Goal: Find specific page/section: Find specific page/section

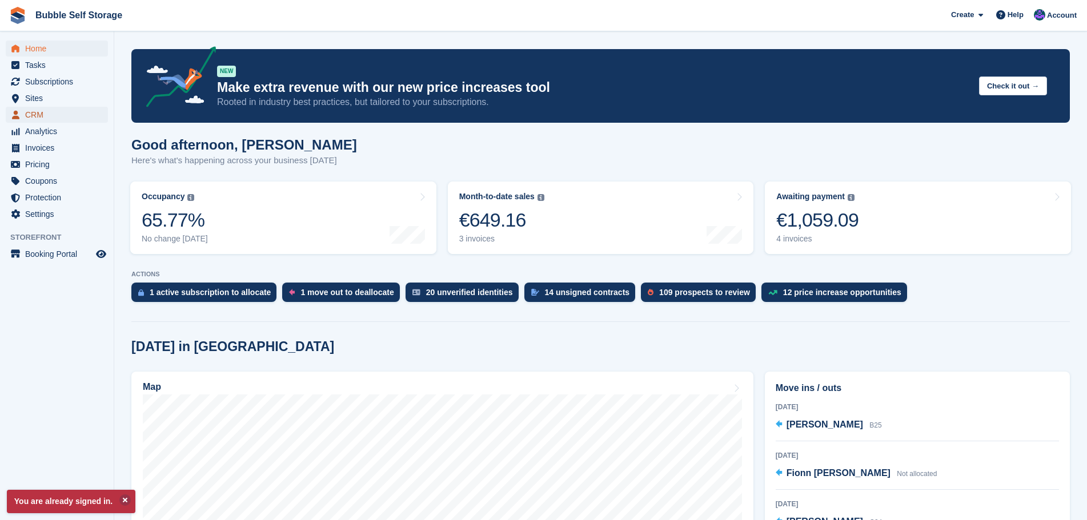
click at [36, 112] on span "CRM" at bounding box center [59, 115] width 69 height 16
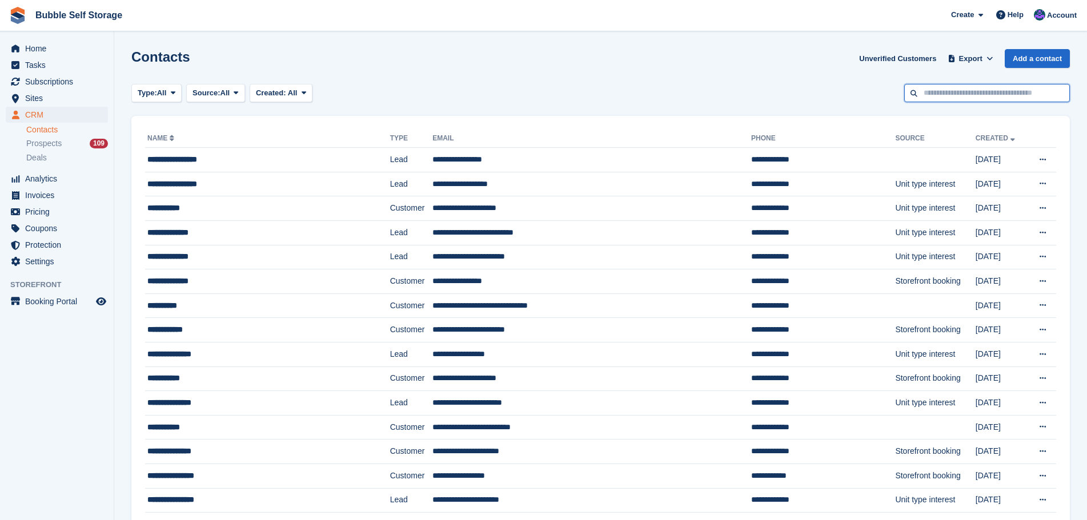
click at [939, 93] on input "text" at bounding box center [987, 93] width 166 height 19
type input "*******"
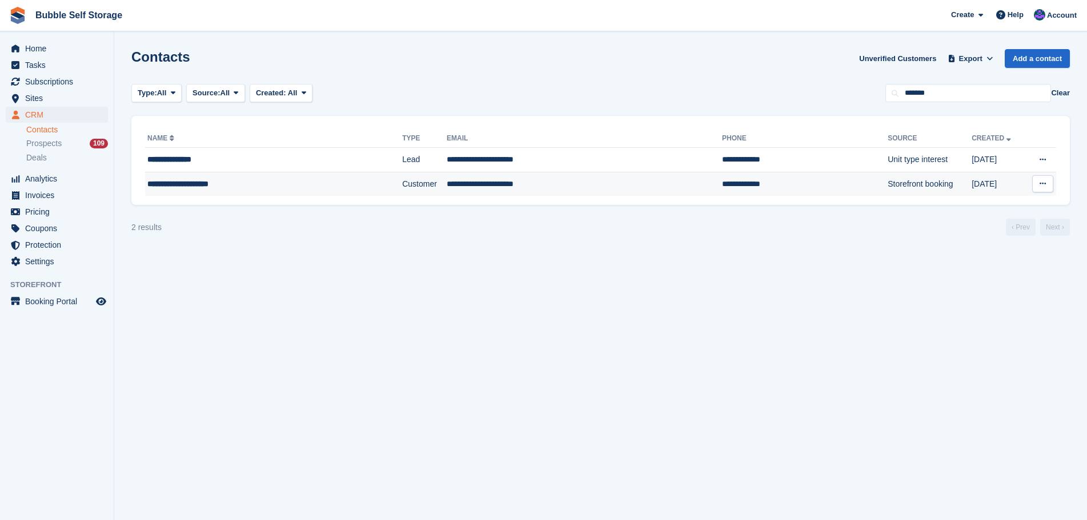
click at [188, 183] on div "**********" at bounding box center [246, 184] width 198 height 12
